Goal: Task Accomplishment & Management: Use online tool/utility

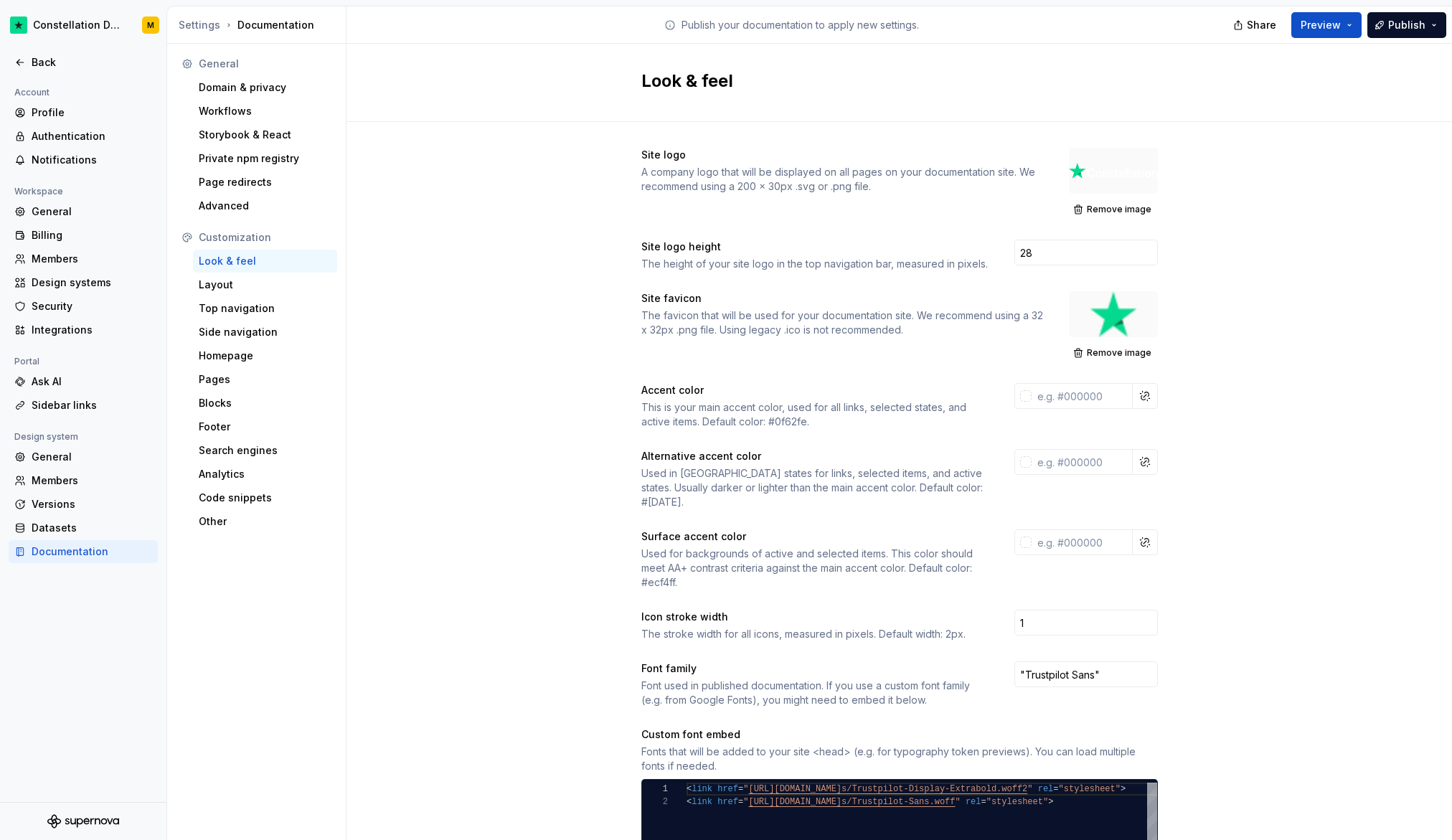
scroll to position [13, 119]
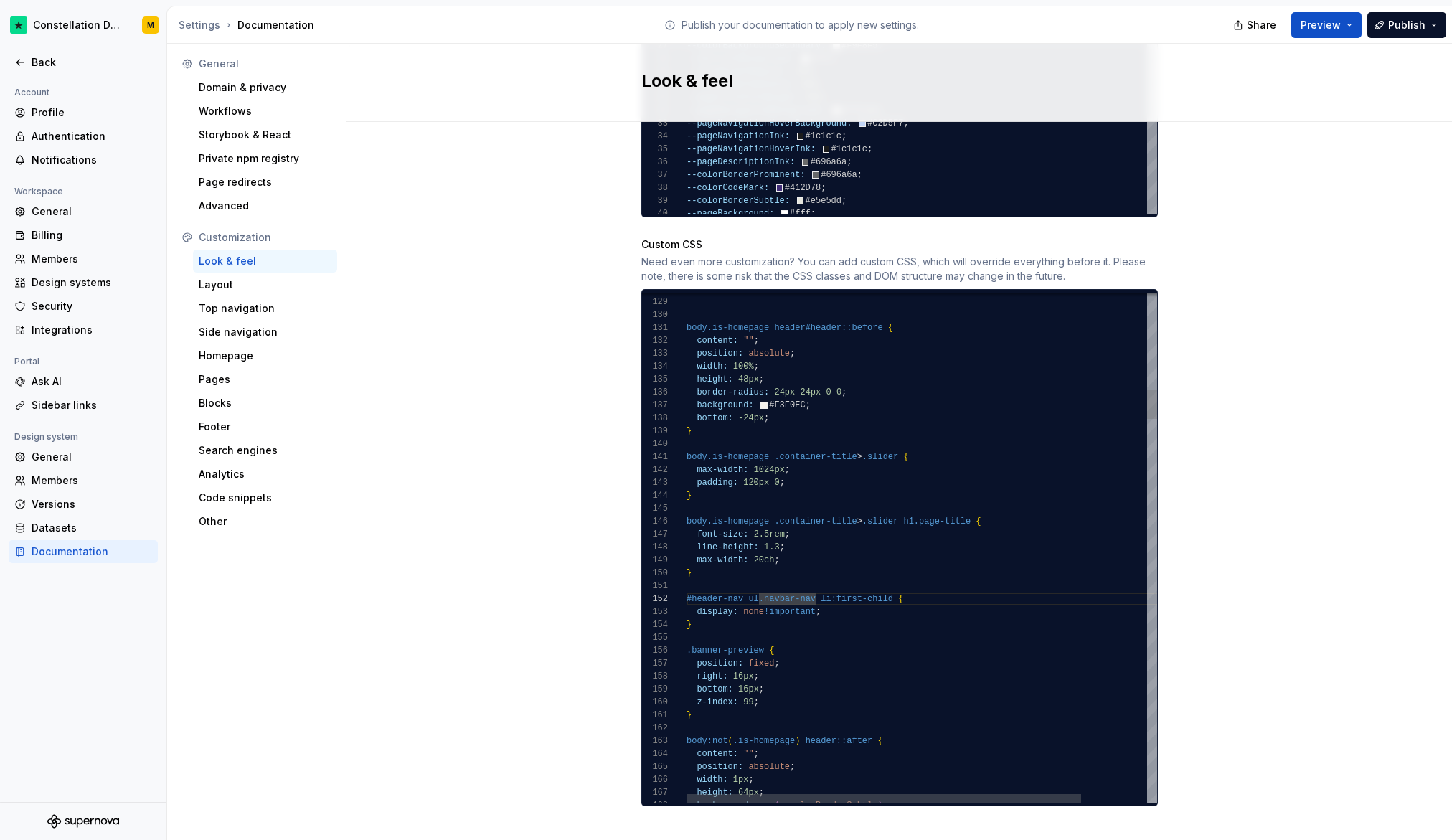
drag, startPoint x: 656, startPoint y: 533, endPoint x: 639, endPoint y: 503, distance: 34.5
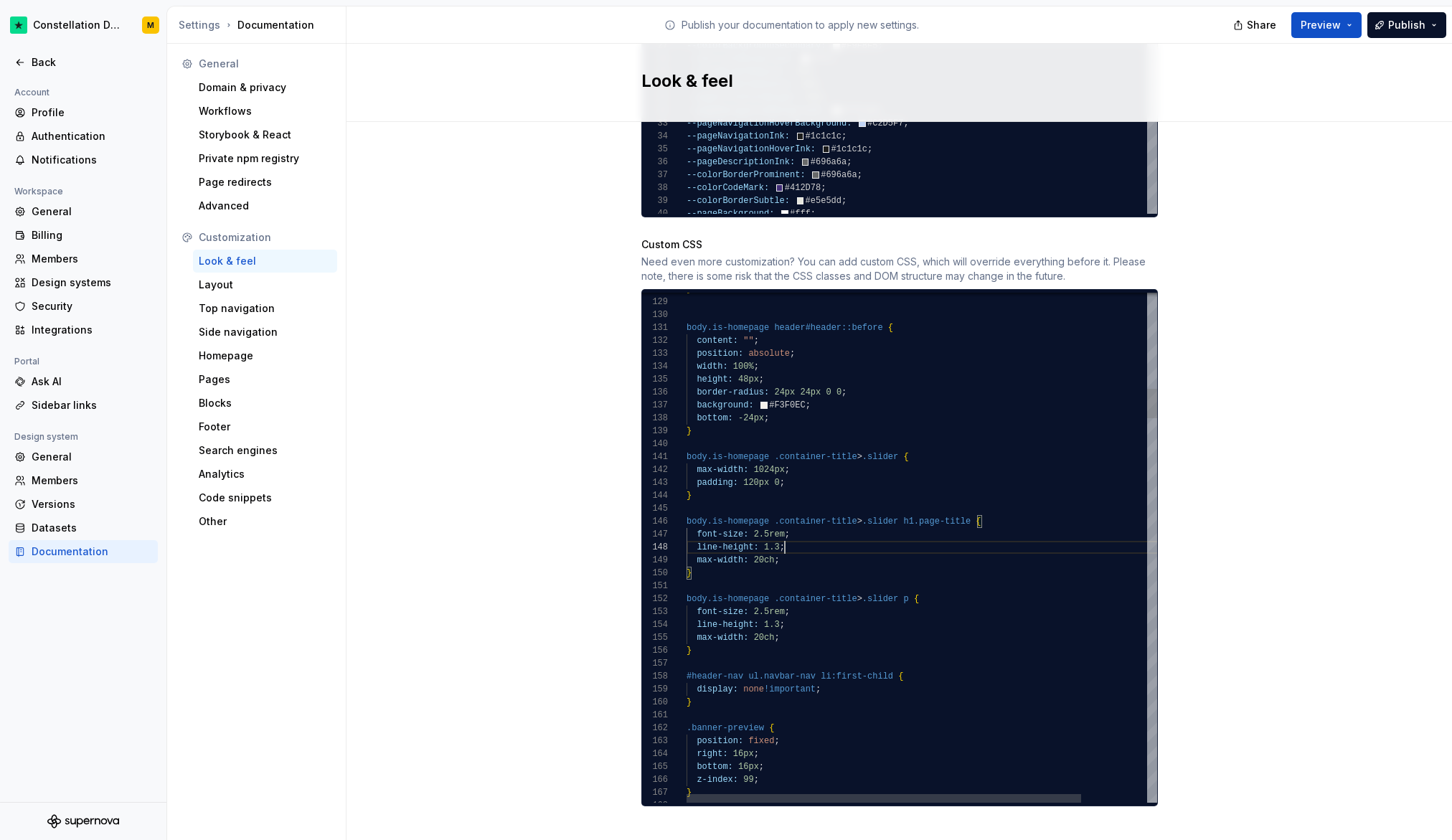
drag, startPoint x: 780, startPoint y: 623, endPoint x: 692, endPoint y: 598, distance: 91.5
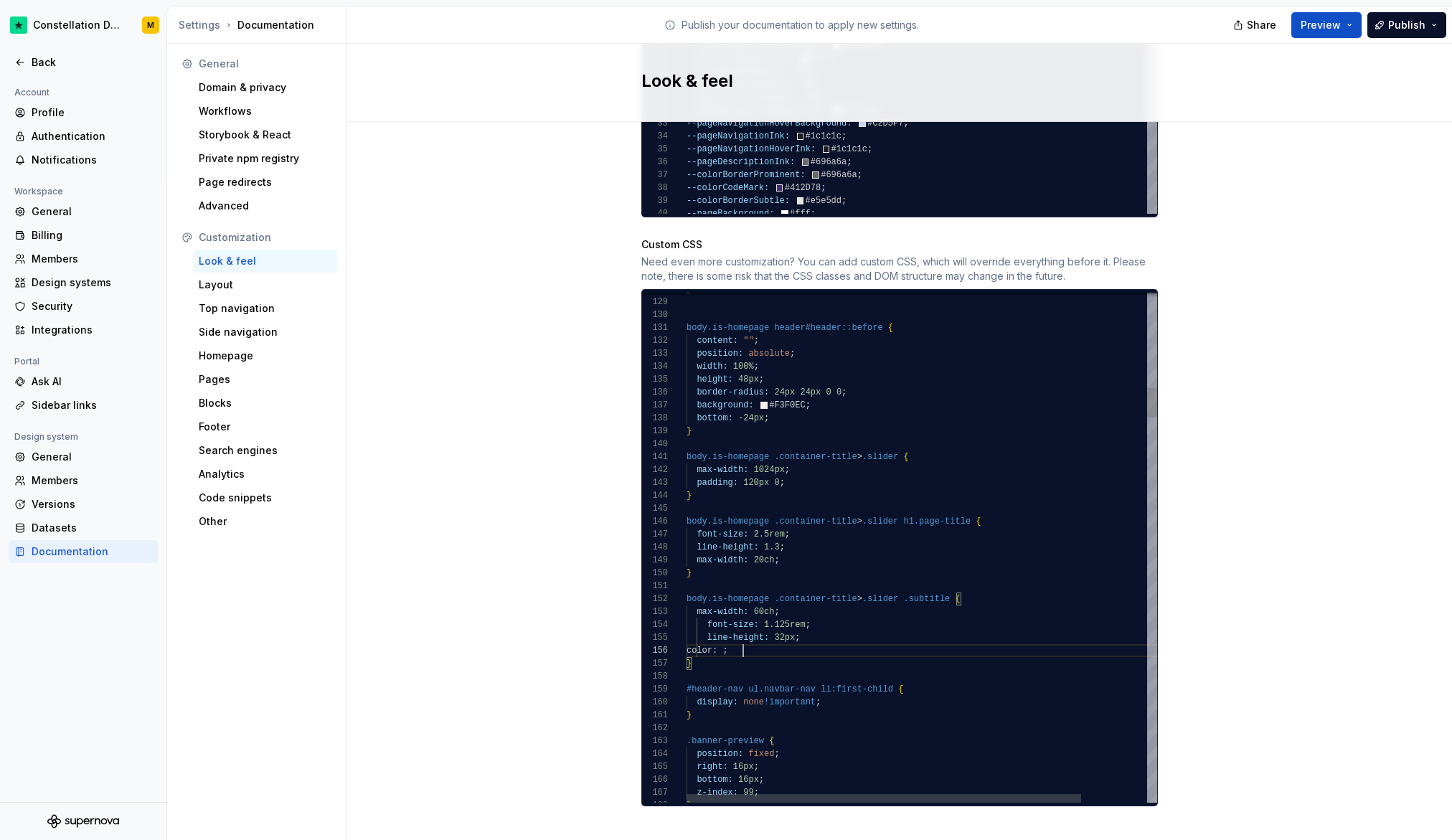
scroll to position [65, 57]
drag, startPoint x: 775, startPoint y: 637, endPoint x: 704, endPoint y: 636, distance: 71.0
click at [1313, 21] on span "Preview" at bounding box center [1321, 25] width 41 height 14
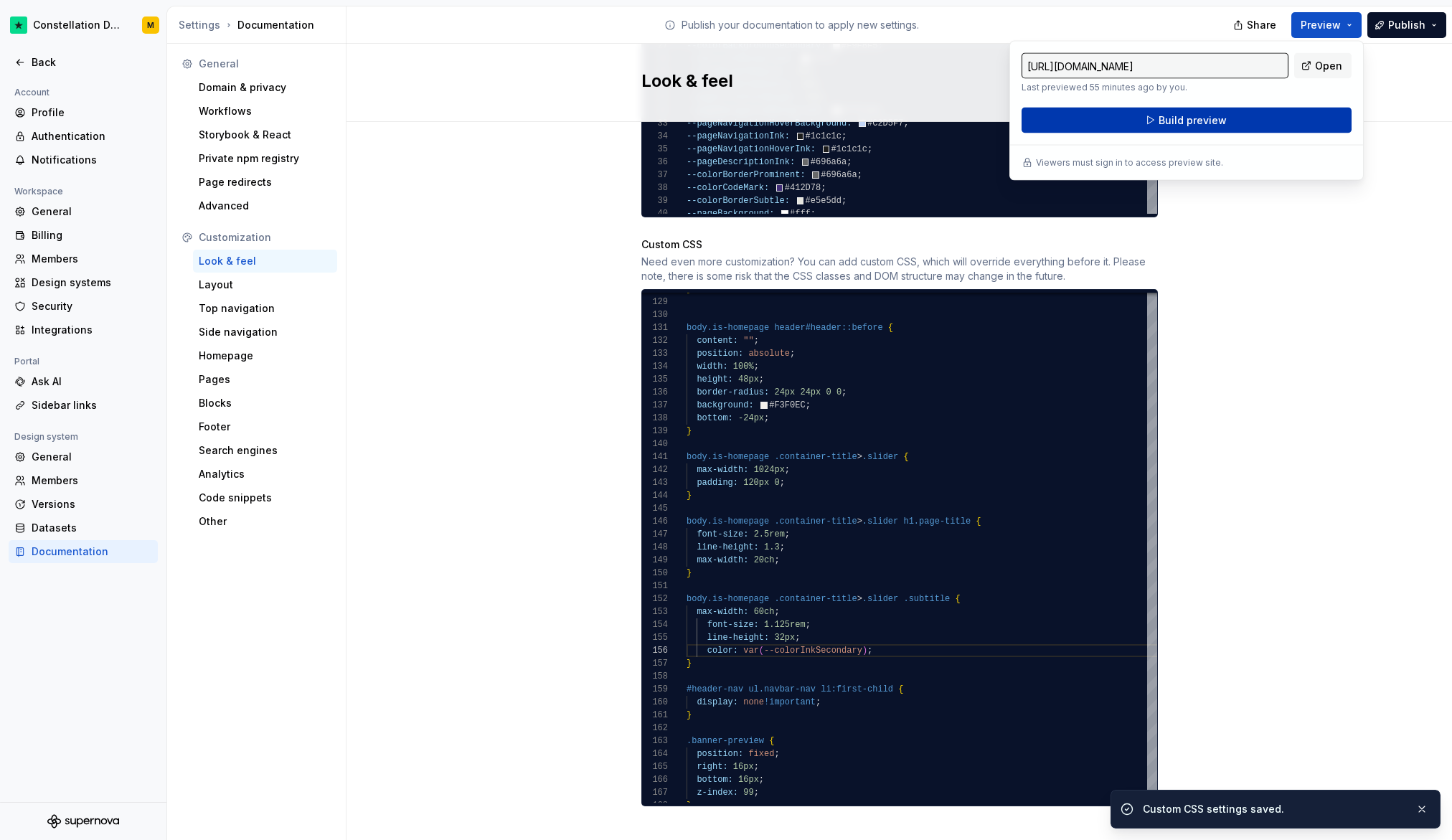
click at [1095, 121] on button "Build preview" at bounding box center [1186, 120] width 330 height 26
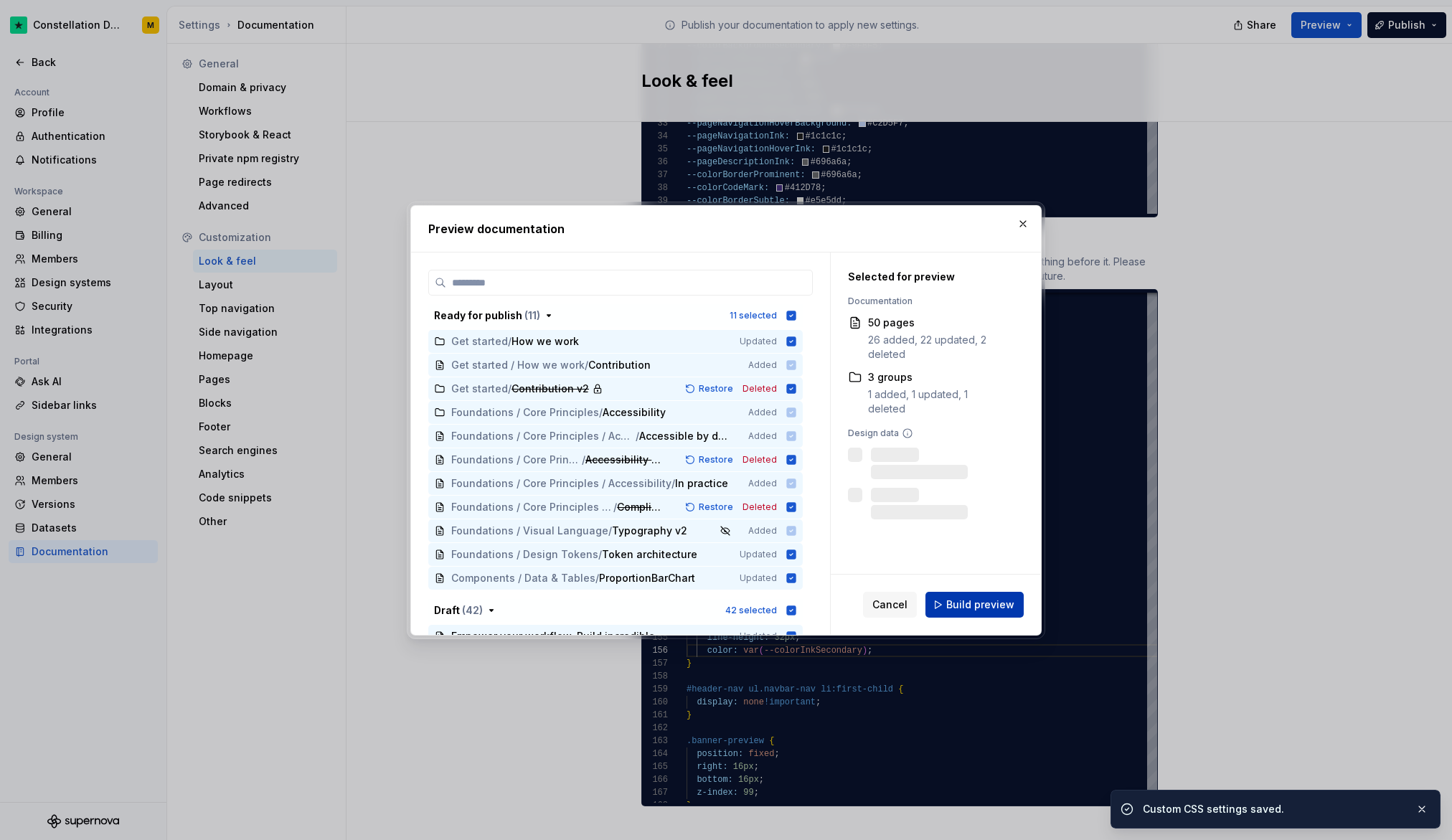
click at [998, 605] on span "Build preview" at bounding box center [980, 604] width 69 height 14
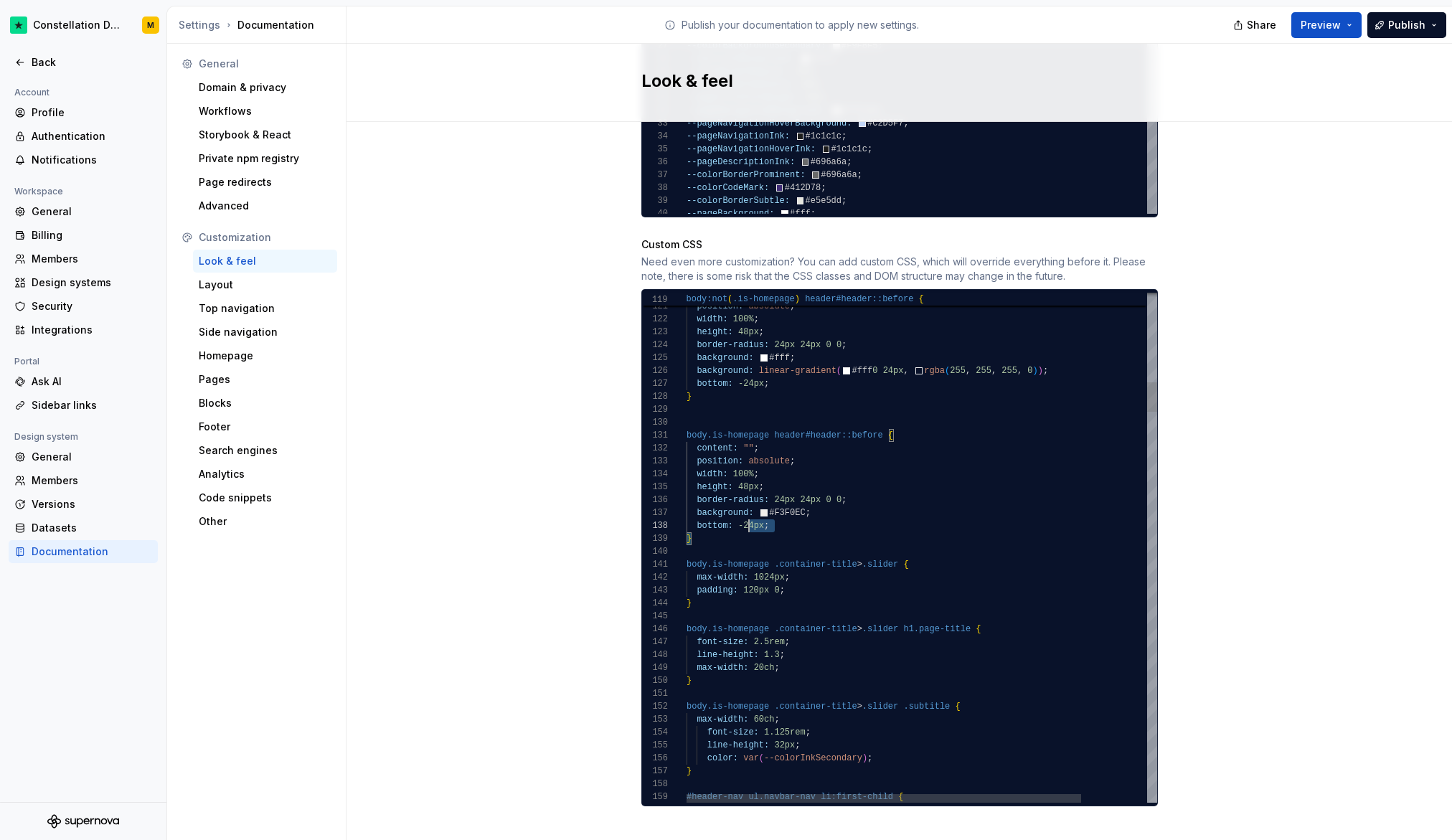
scroll to position [0, 0]
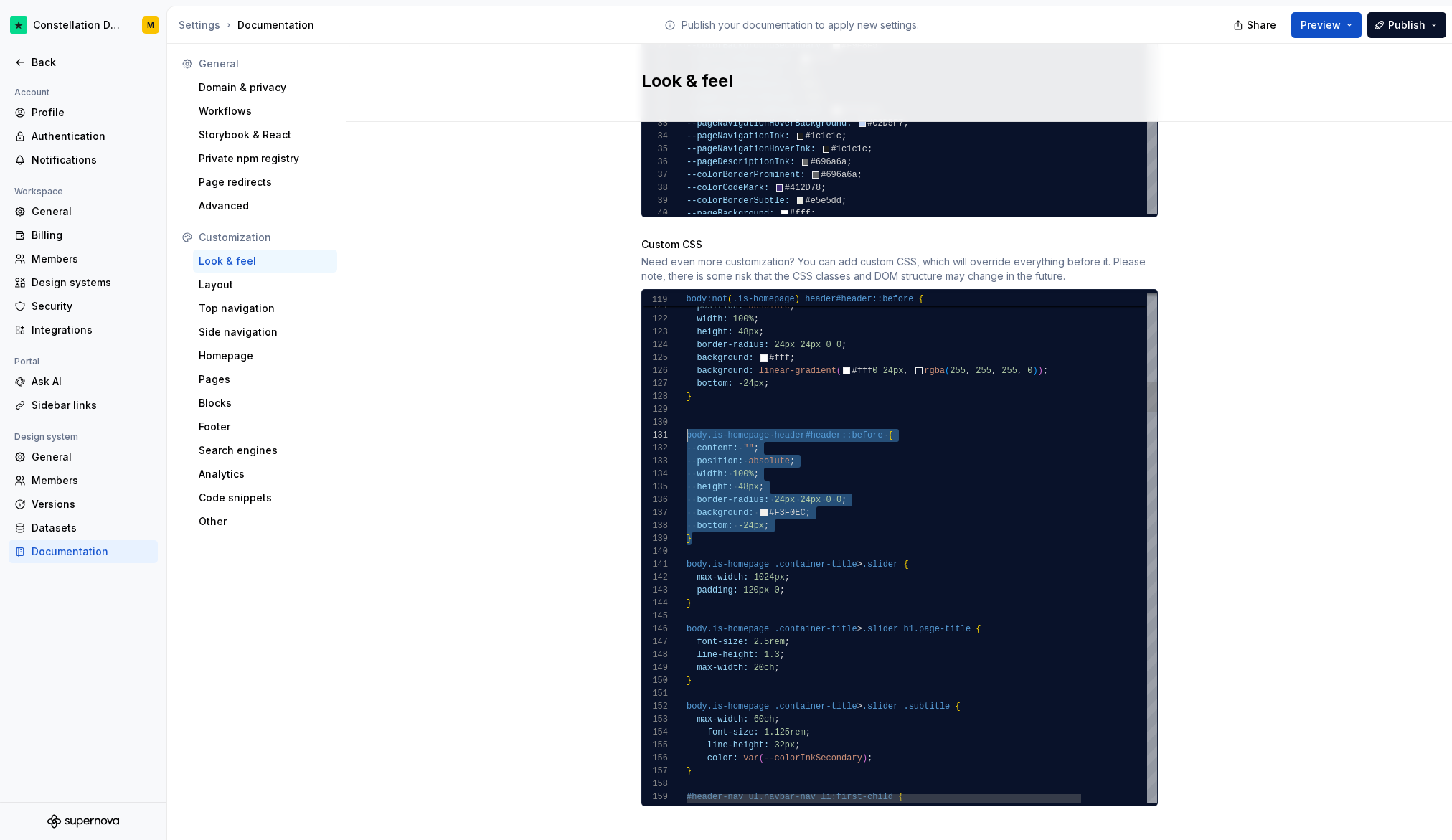
drag, startPoint x: 741, startPoint y: 515, endPoint x: 664, endPoint y: 421, distance: 121.5
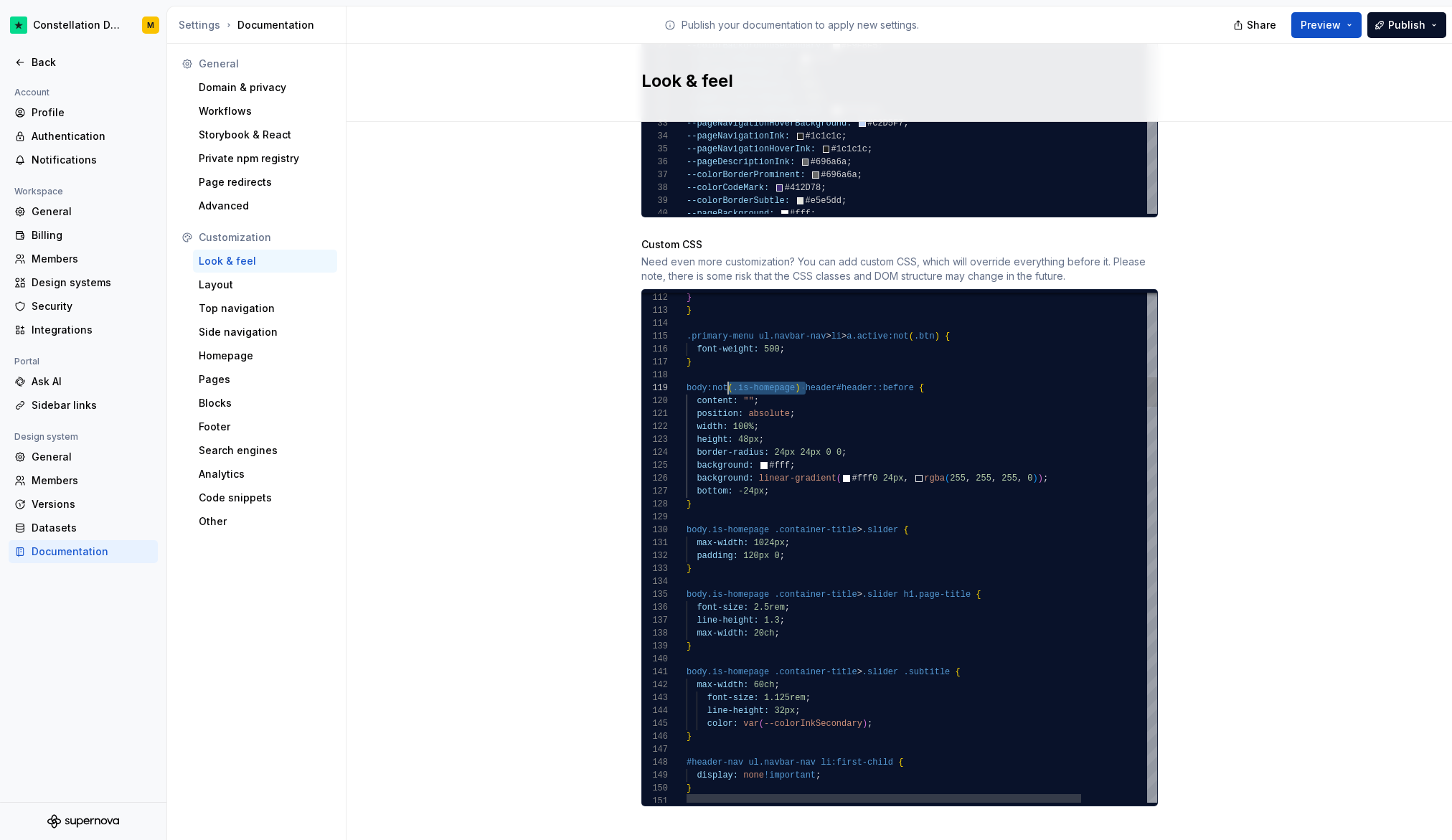
scroll to position [103, 42]
drag, startPoint x: 799, startPoint y: 369, endPoint x: 722, endPoint y: 370, distance: 77.0
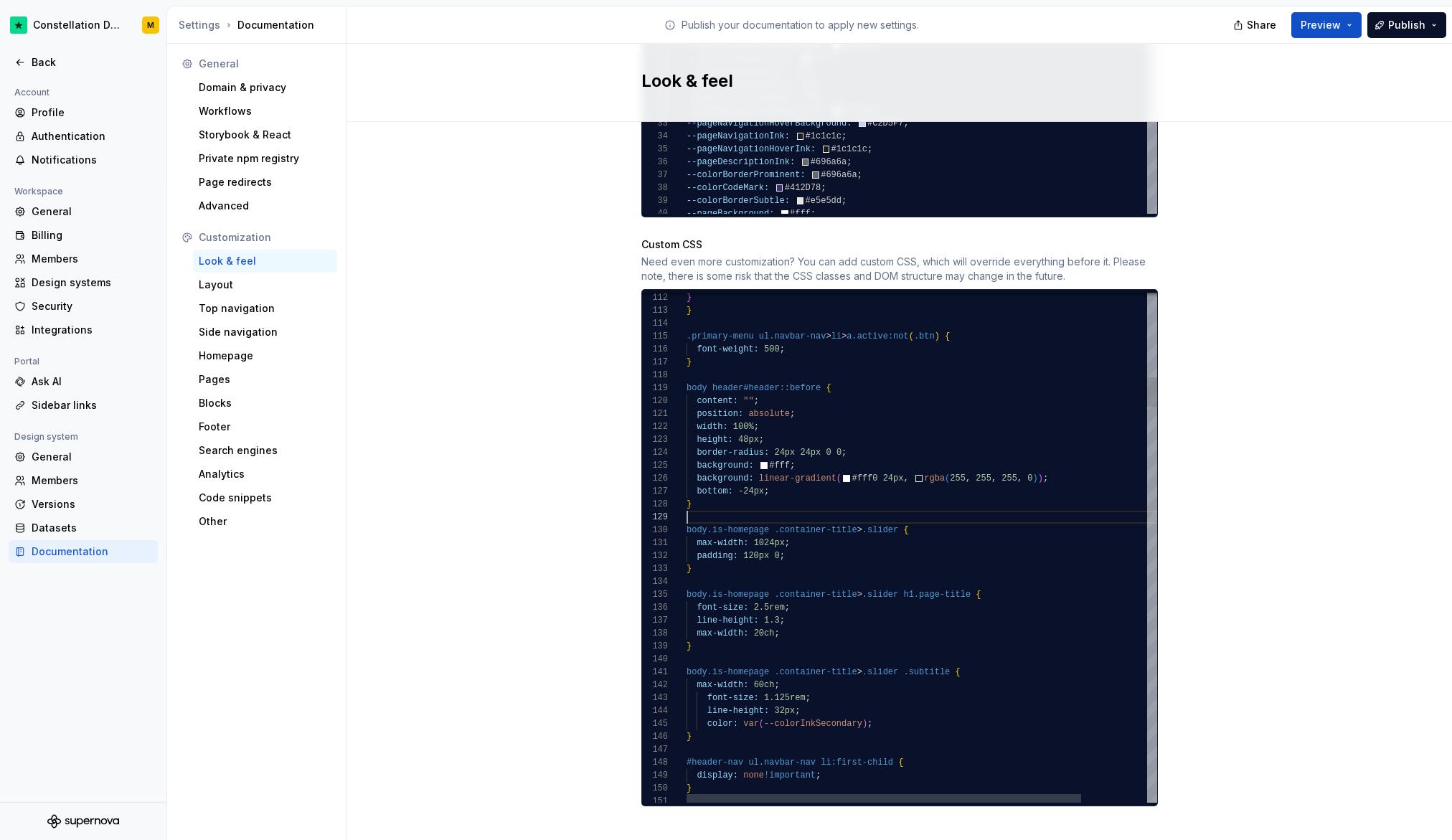
scroll to position [103, 0]
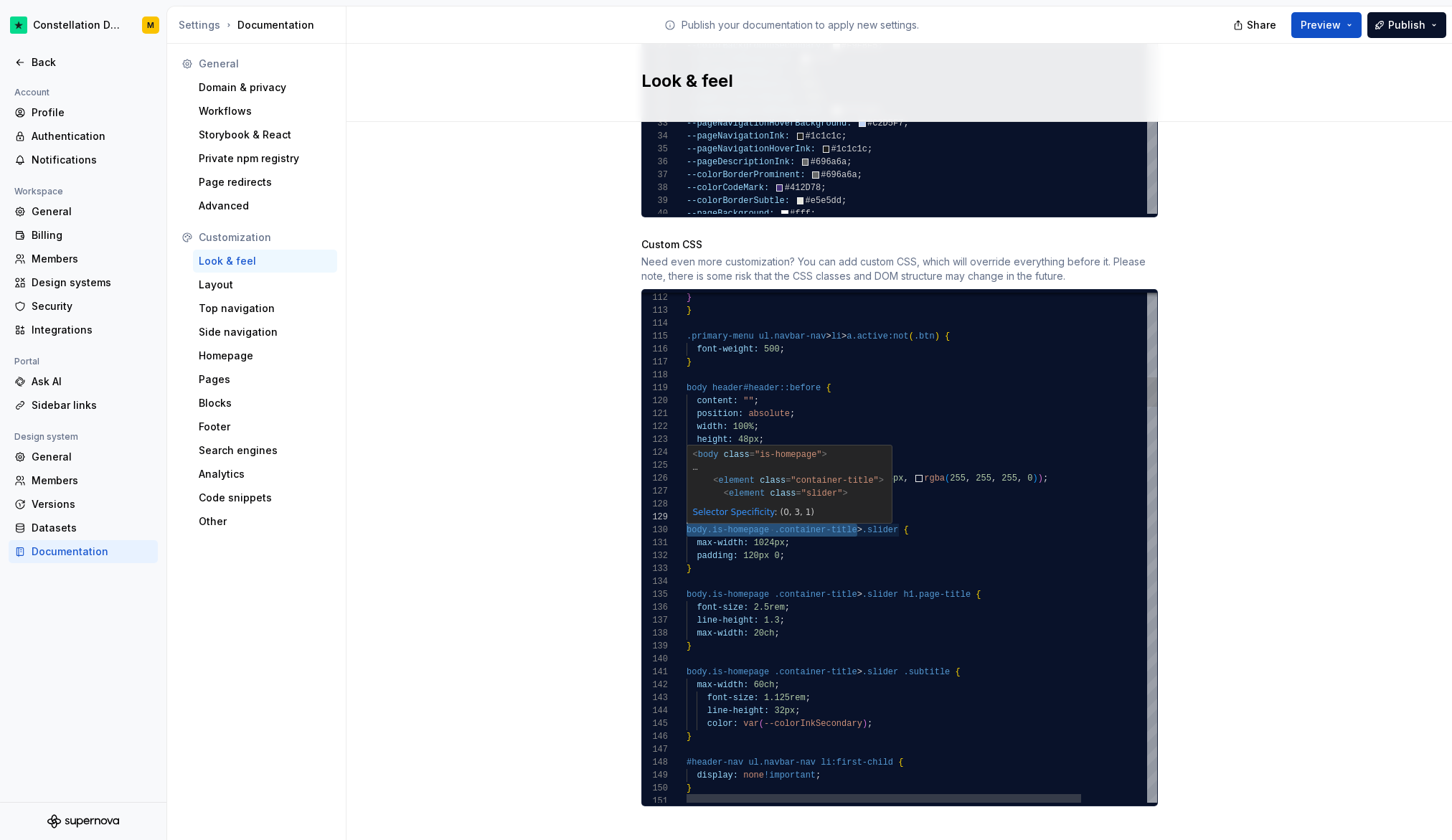
drag, startPoint x: 853, startPoint y: 514, endPoint x: 678, endPoint y: 508, distance: 175.1
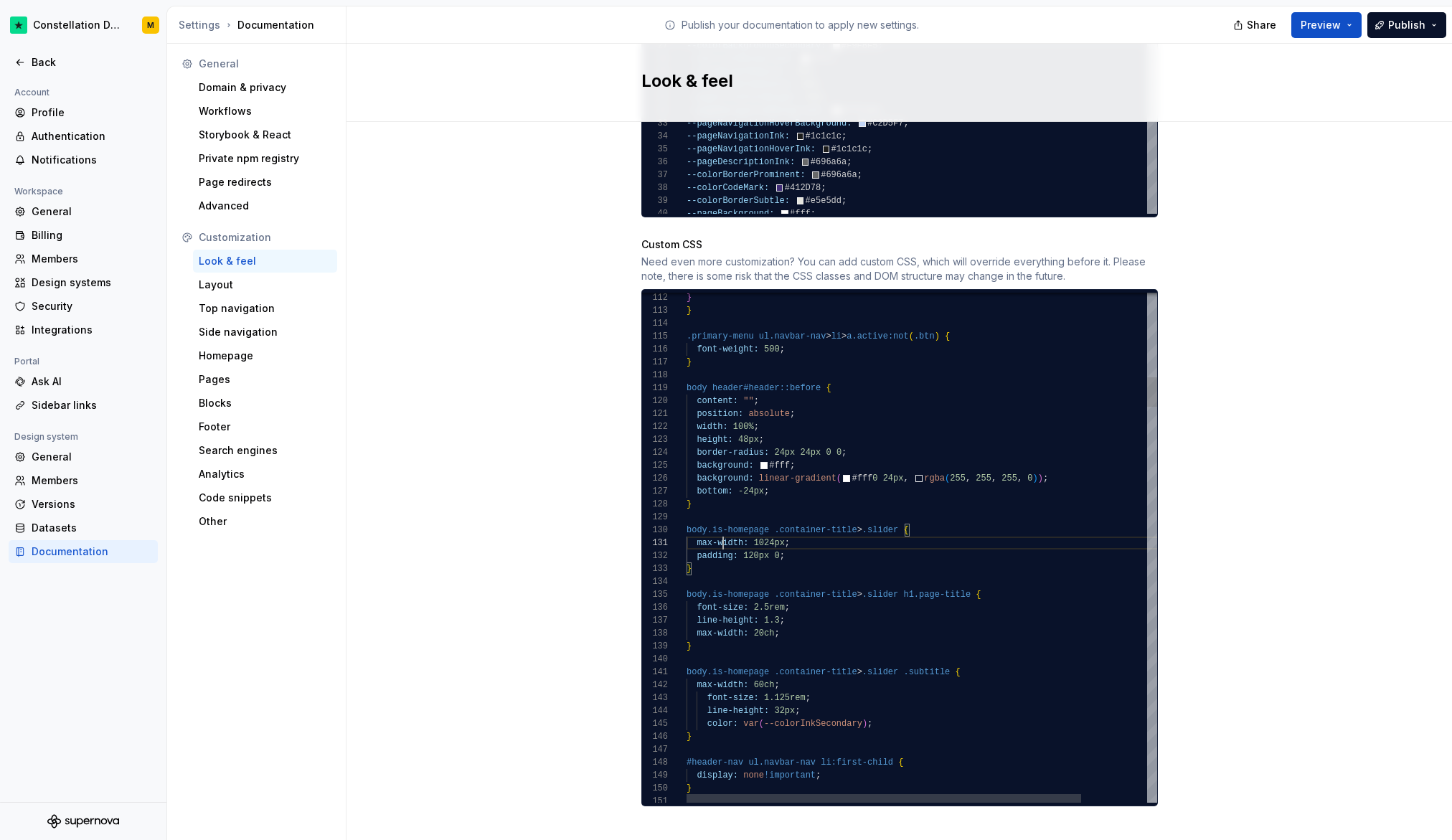
scroll to position [0, 37]
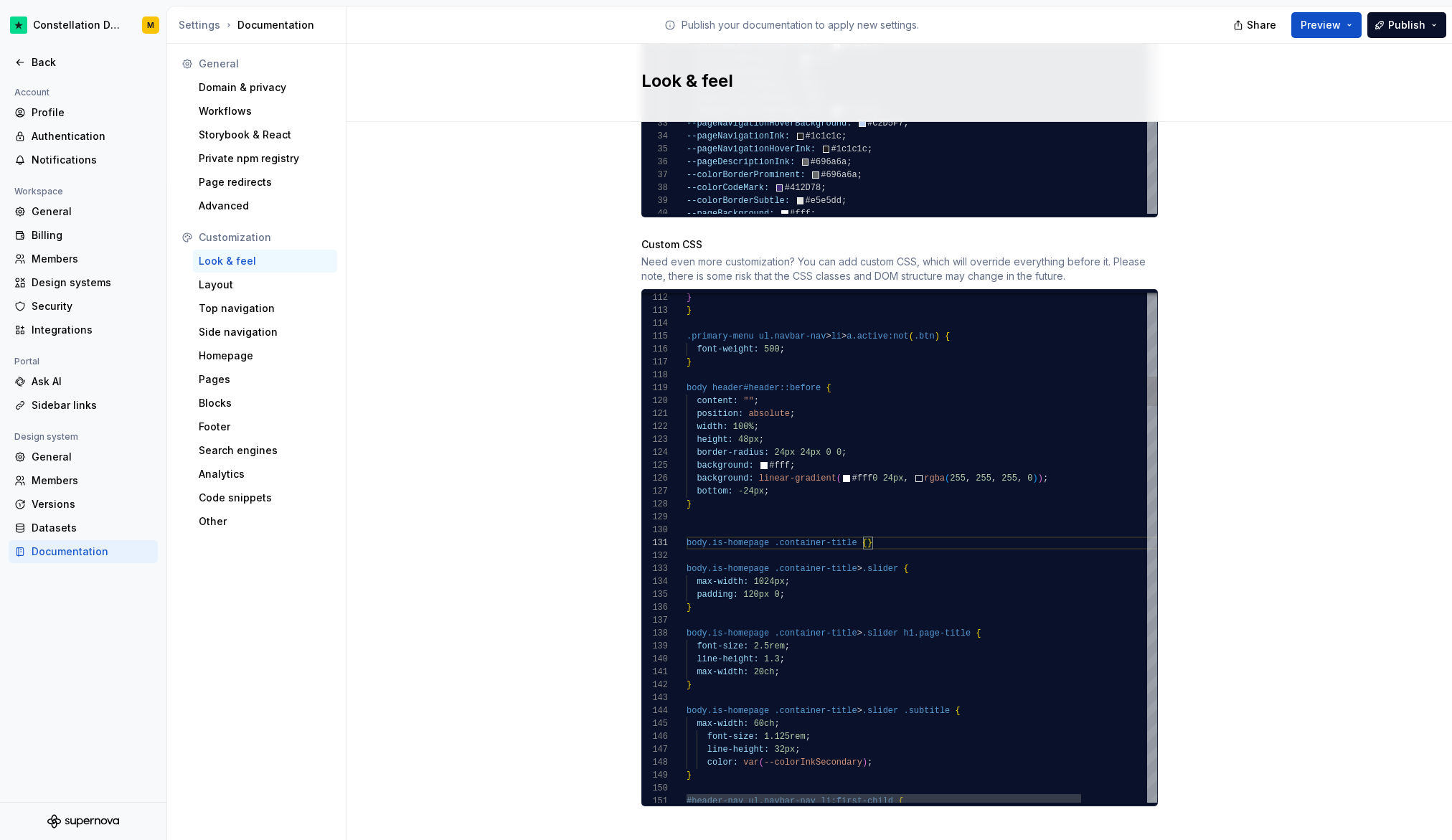
scroll to position [13, 10]
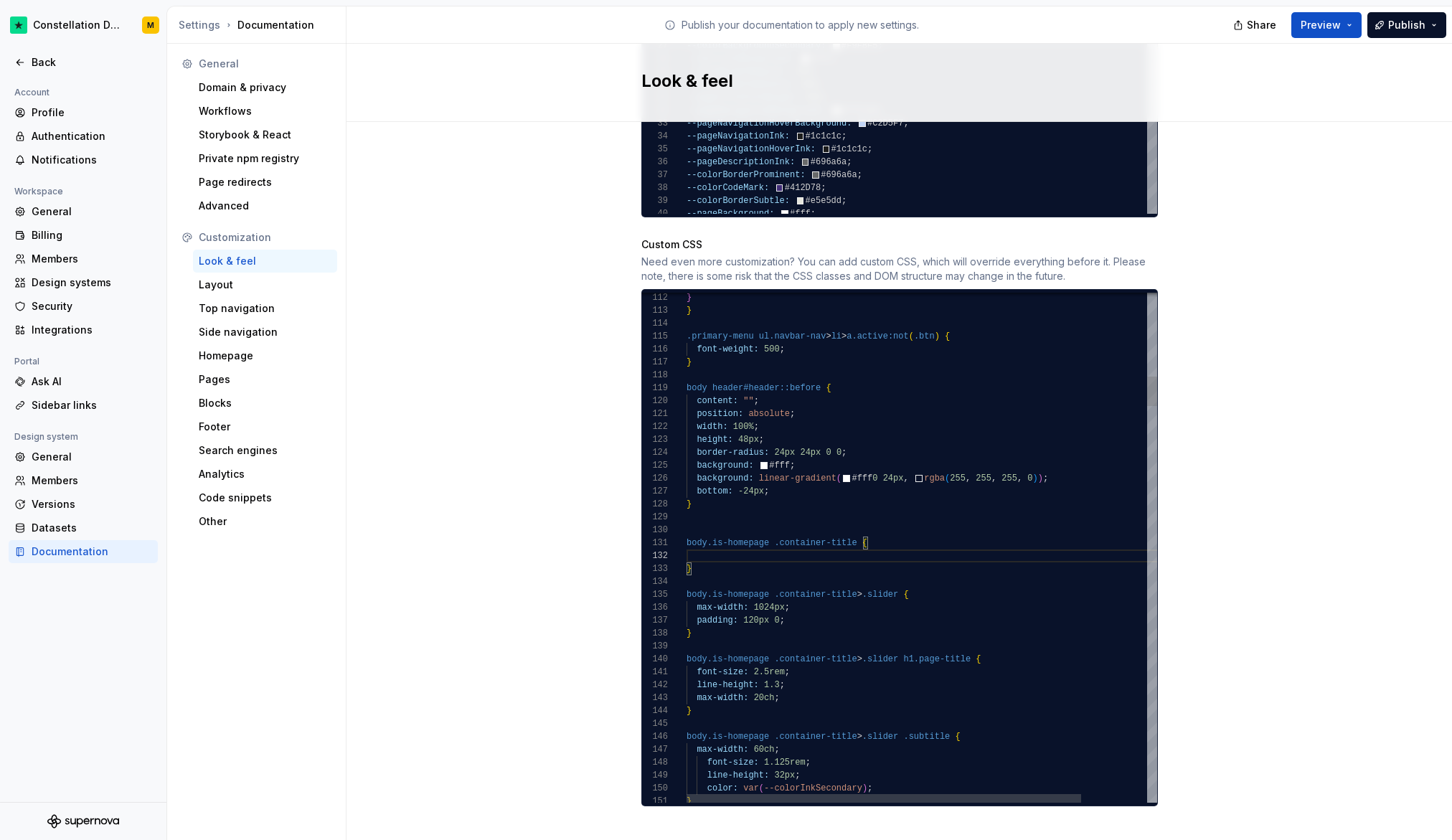
type textarea "**********"
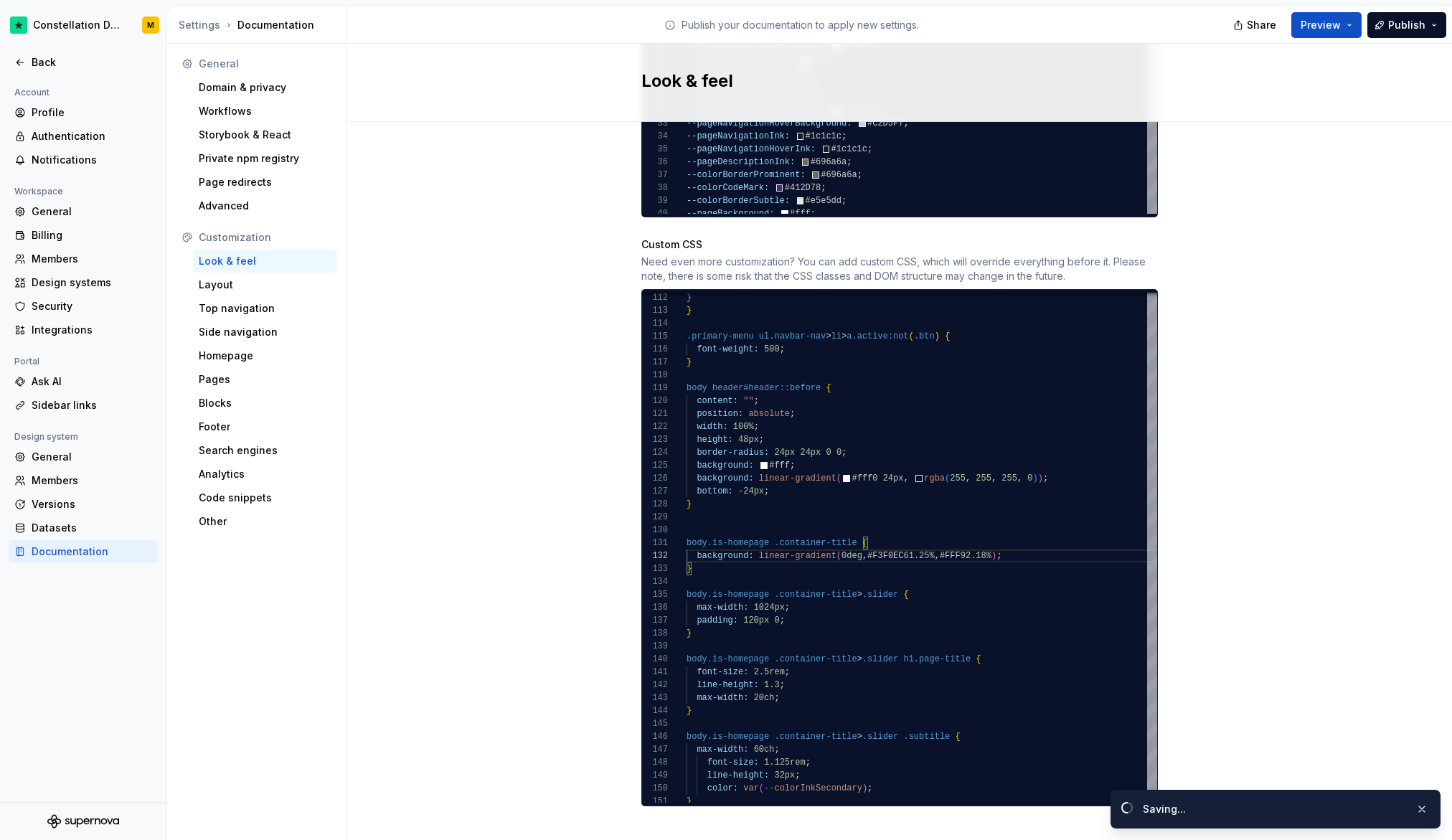
click at [1306, 24] on span "Preview" at bounding box center [1321, 25] width 41 height 14
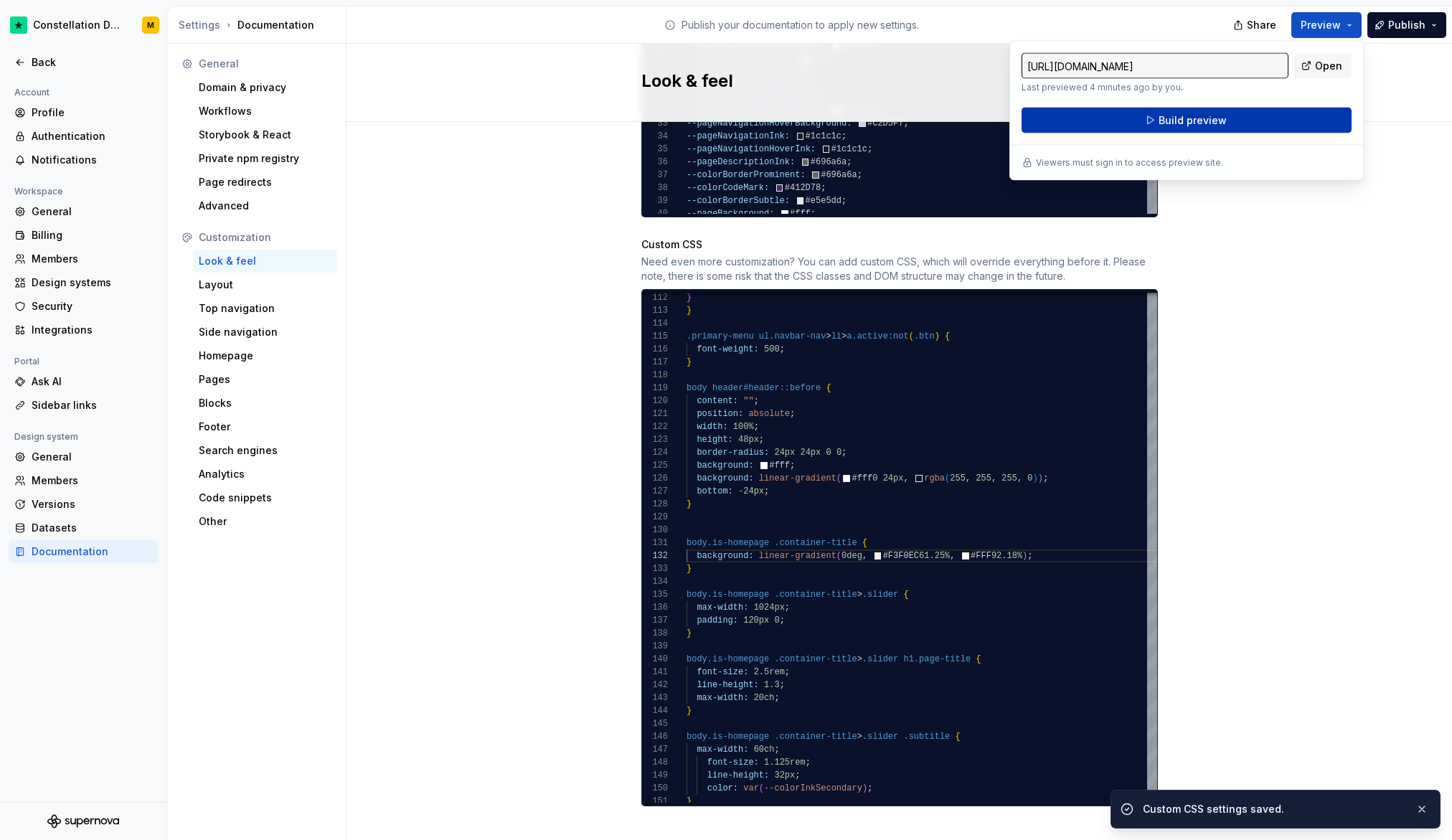
click at [1218, 118] on span "Build preview" at bounding box center [1193, 120] width 69 height 14
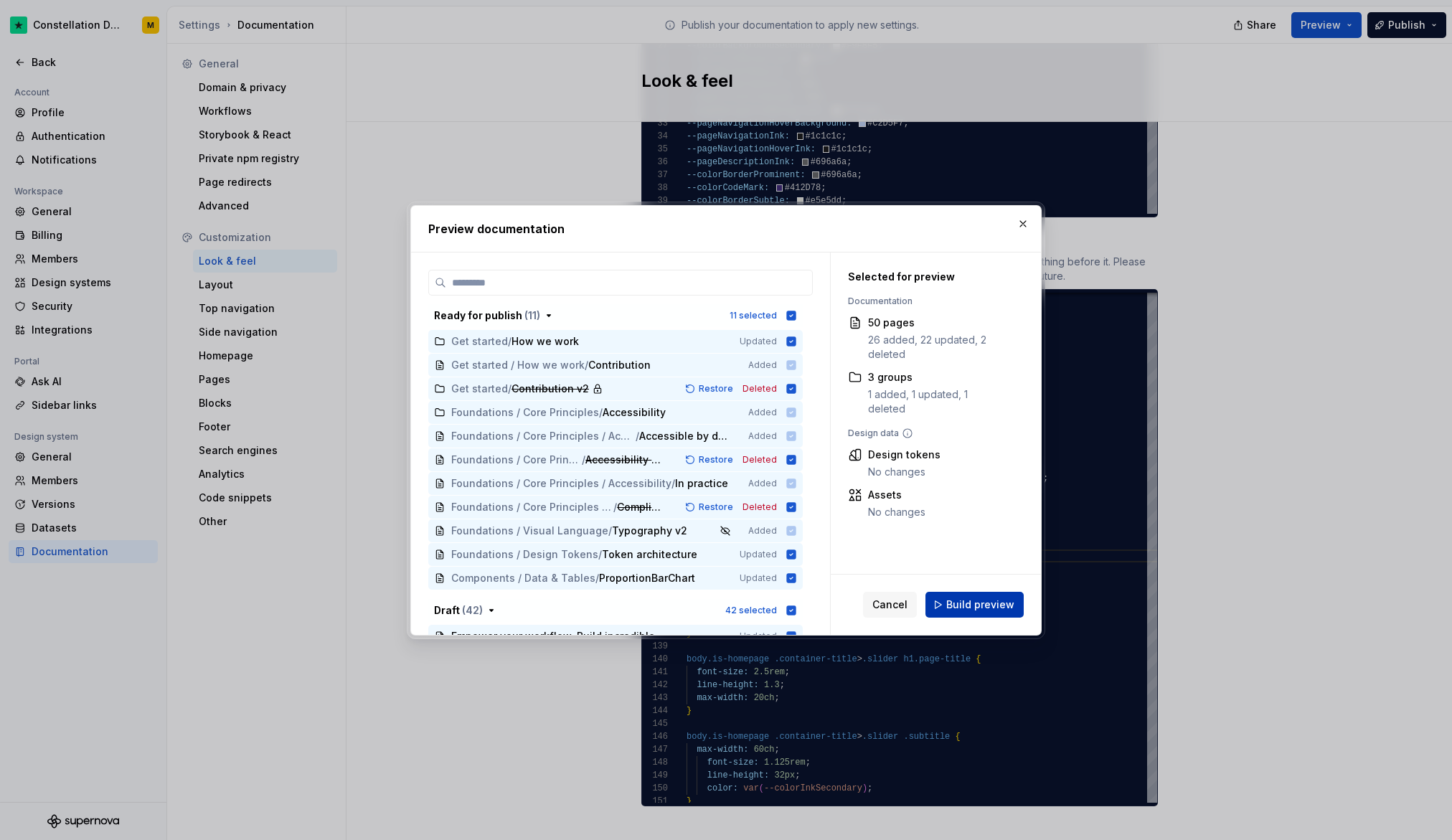
click at [986, 605] on span "Build preview" at bounding box center [980, 604] width 69 height 14
